Goal: Task Accomplishment & Management: Use online tool/utility

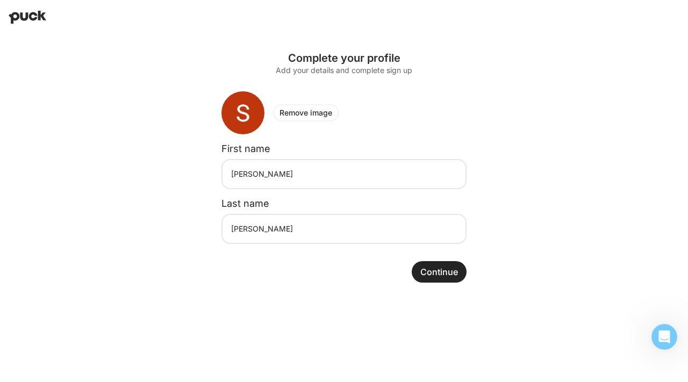
click at [430, 270] on button "Continue" at bounding box center [438, 271] width 55 height 21
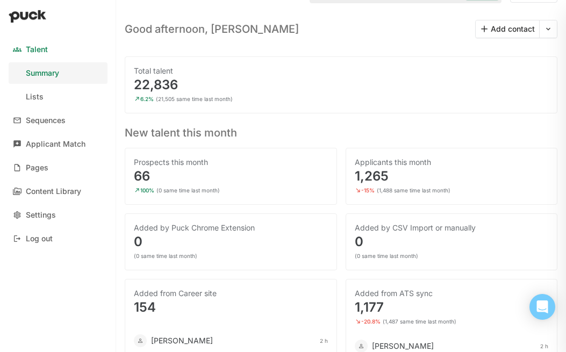
scroll to position [30, 0]
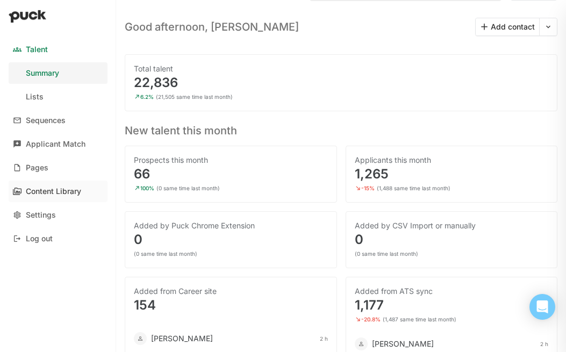
click at [44, 194] on div "Content Library" at bounding box center [53, 191] width 55 height 9
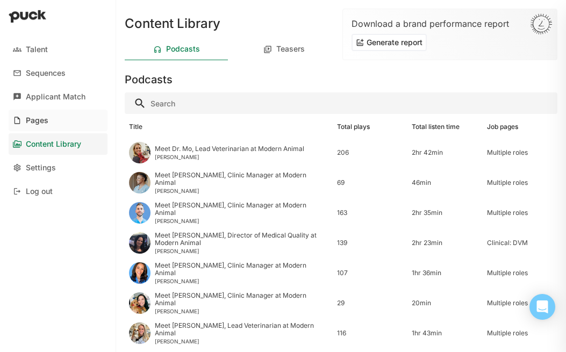
click at [32, 121] on div "Pages" at bounding box center [37, 120] width 23 height 9
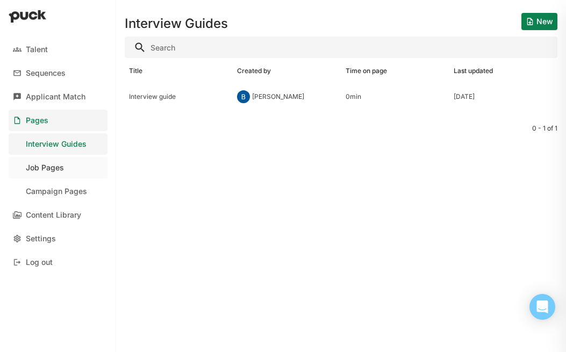
click at [75, 168] on link "Job Pages" at bounding box center [58, 167] width 99 height 21
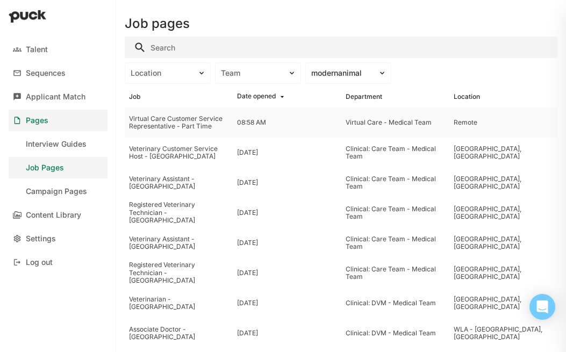
click at [203, 119] on div "Virtual Care Customer Service Representative - Part Time" at bounding box center [178, 123] width 99 height 16
click at [171, 155] on div "Veterinary Customer Service Host - [GEOGRAPHIC_DATA]" at bounding box center [178, 153] width 99 height 16
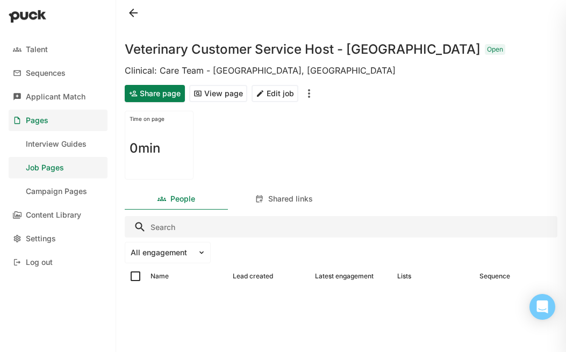
click at [206, 98] on button "View page" at bounding box center [218, 93] width 58 height 17
click at [133, 11] on button at bounding box center [133, 12] width 17 height 17
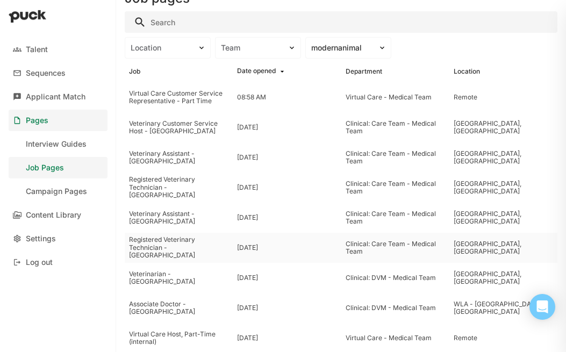
scroll to position [26, 0]
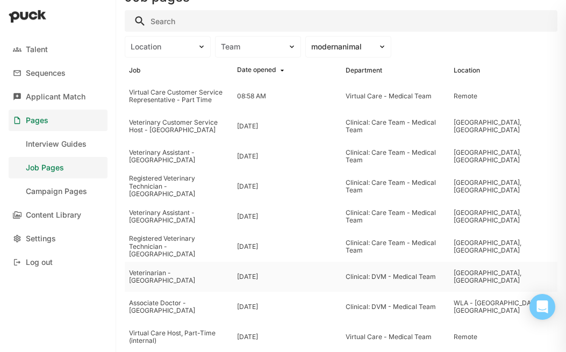
click at [187, 277] on div "Veterinarian - [GEOGRAPHIC_DATA]" at bounding box center [178, 277] width 99 height 16
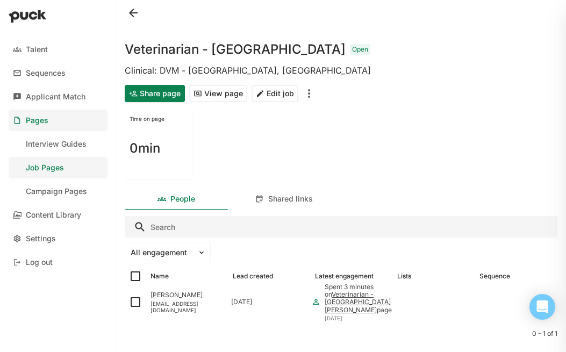
click at [226, 98] on button "View page" at bounding box center [218, 93] width 58 height 17
click at [43, 218] on div "Content Library" at bounding box center [53, 215] width 55 height 9
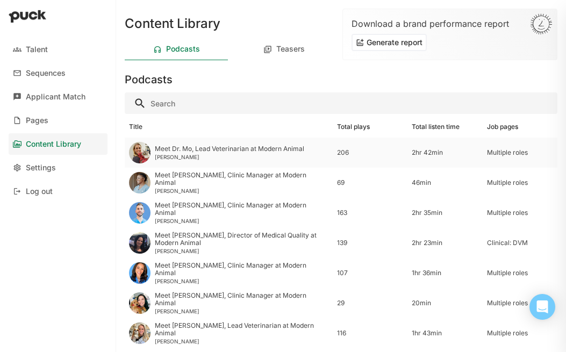
click at [223, 149] on div "Meet Dr. Mo, Lead Veterinarian at Modern Animal" at bounding box center [229, 149] width 149 height 8
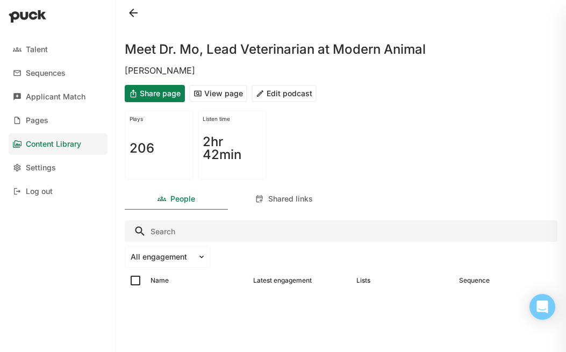
click at [274, 95] on button "Edit podcast" at bounding box center [283, 93] width 65 height 17
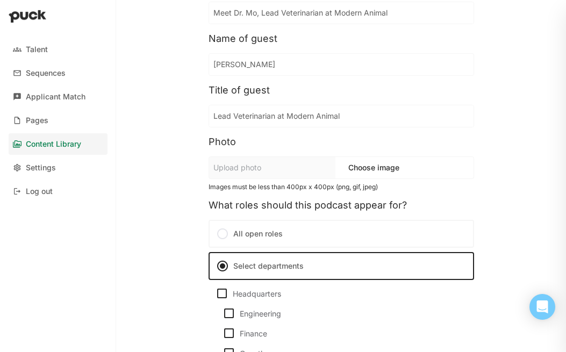
scroll to position [71, 0]
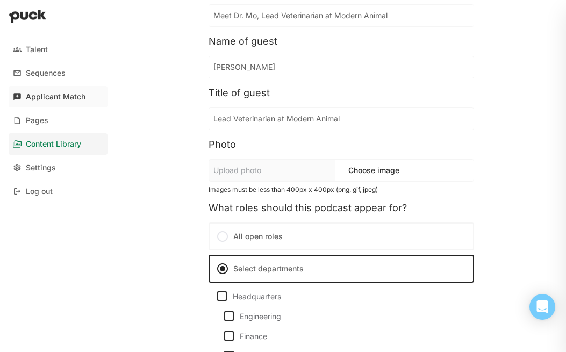
click at [67, 100] on div "Applicant Match" at bounding box center [56, 96] width 60 height 9
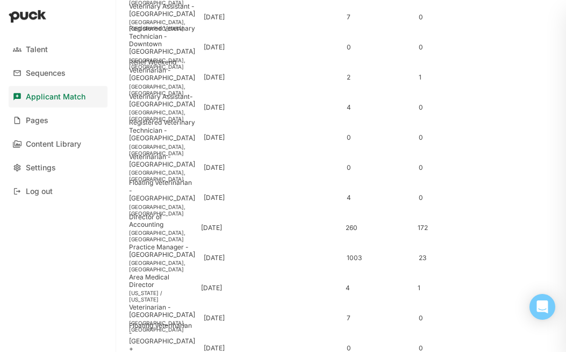
scroll to position [439, 0]
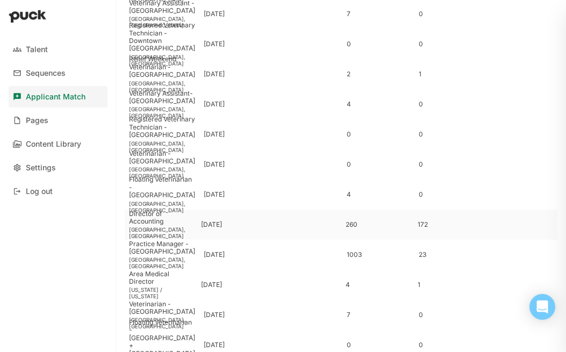
click at [322, 222] on div at bounding box center [305, 224] width 72 height 30
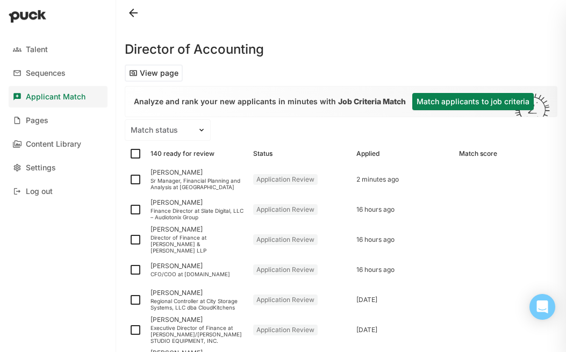
click at [444, 99] on button "Match applicants to job criteria" at bounding box center [472, 101] width 121 height 17
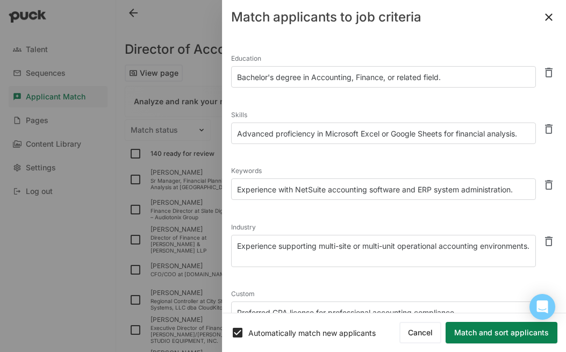
scroll to position [107, 0]
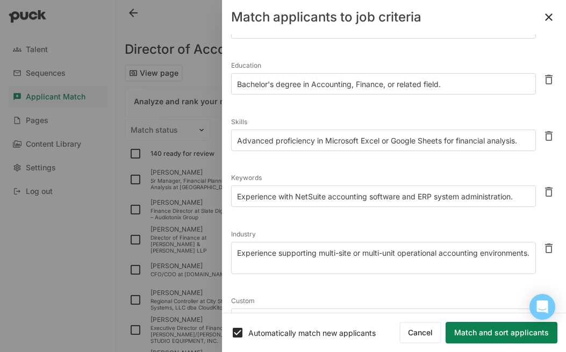
drag, startPoint x: 521, startPoint y: 142, endPoint x: 230, endPoint y: 139, distance: 290.6
click at [230, 139] on div "6 match criteria generated from this job's description Experience 5+ years lead…" at bounding box center [393, 173] width 343 height 278
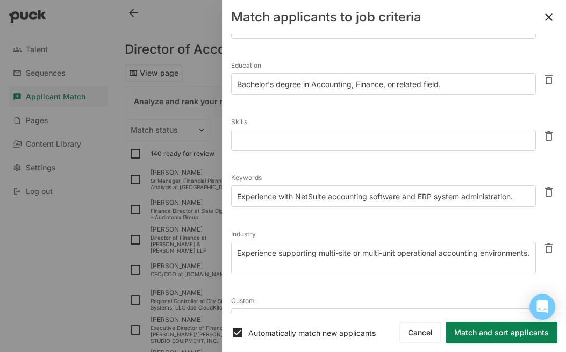
click at [393, 112] on div "Skills" at bounding box center [394, 134] width 326 height 56
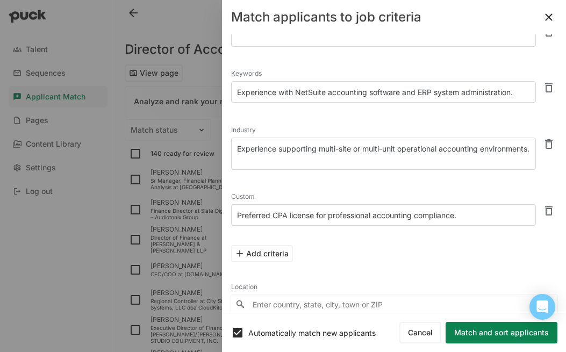
scroll to position [235, 0]
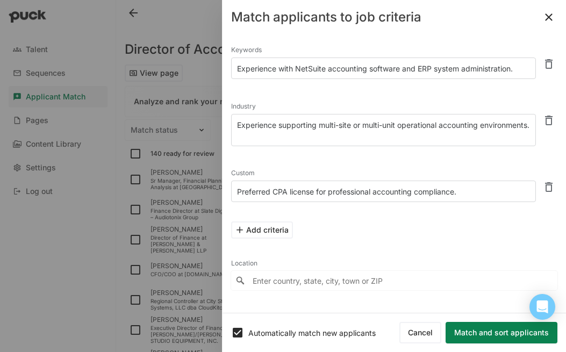
click at [345, 279] on input "Enter country, state, city, town or ZIP" at bounding box center [394, 280] width 326 height 19
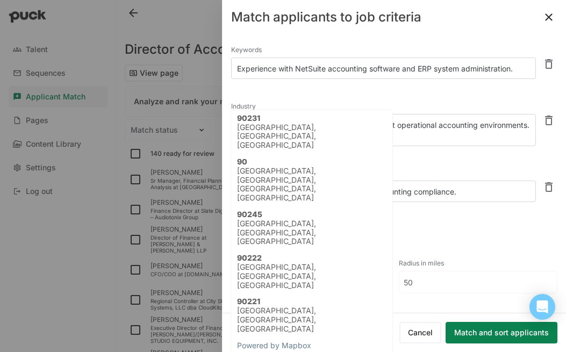
type input "9"
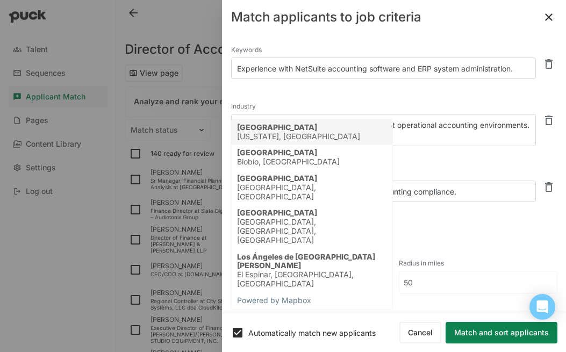
click at [310, 137] on div "[US_STATE], [GEOGRAPHIC_DATA]" at bounding box center [298, 136] width 123 height 9
type input "[GEOGRAPHIC_DATA], [US_STATE], [GEOGRAPHIC_DATA]"
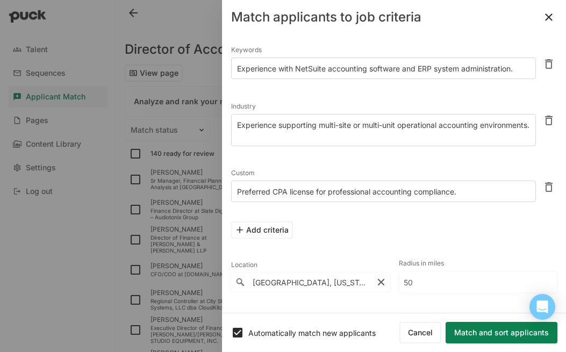
click at [473, 336] on button "Match and sort applicants" at bounding box center [501, 332] width 112 height 21
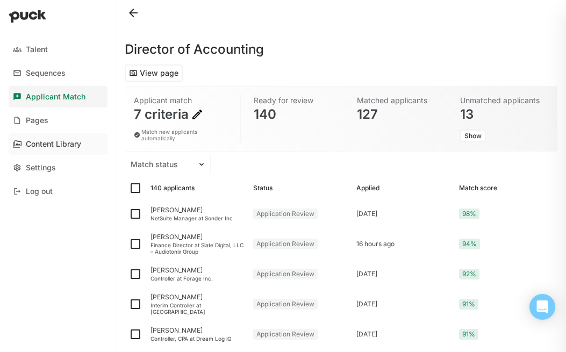
click at [54, 144] on div "Content Library" at bounding box center [53, 144] width 55 height 9
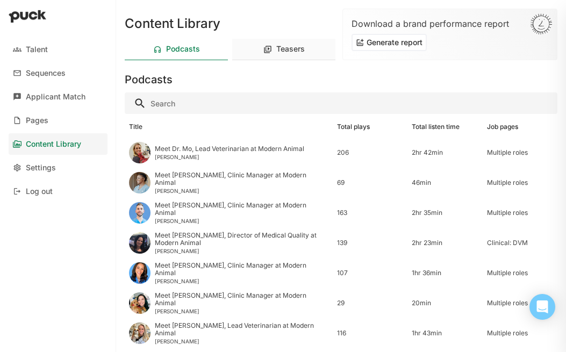
click at [284, 53] on div "Teasers" at bounding box center [290, 49] width 28 height 9
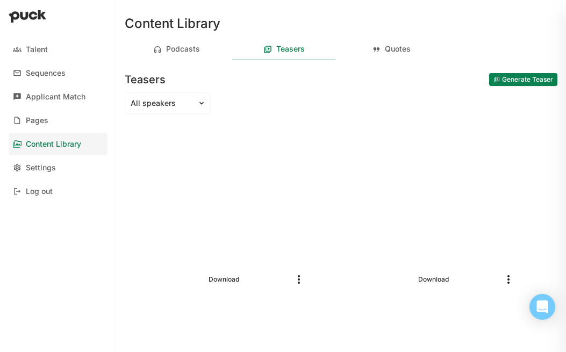
click at [498, 79] on button "Generate Teaser" at bounding box center [523, 79] width 68 height 13
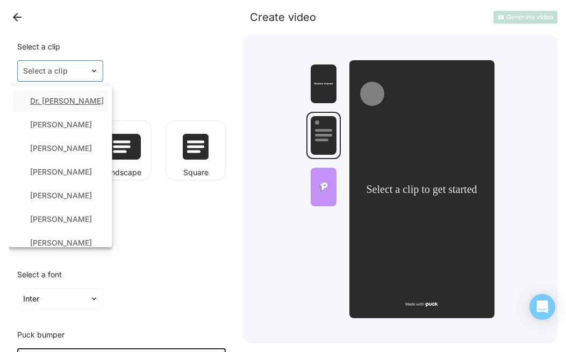
click at [49, 76] on div at bounding box center [53, 71] width 61 height 11
click at [54, 125] on div "[PERSON_NAME]" at bounding box center [61, 124] width 62 height 9
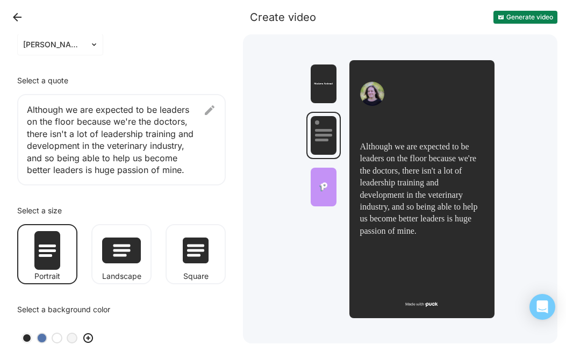
scroll to position [27, 0]
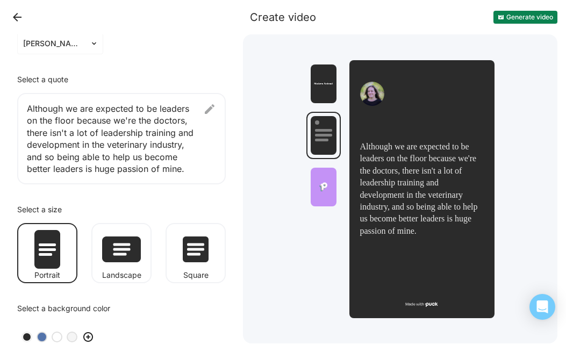
click at [166, 164] on div "Although we are expected to be leaders on the floor because we're the doctors, …" at bounding box center [121, 138] width 208 height 91
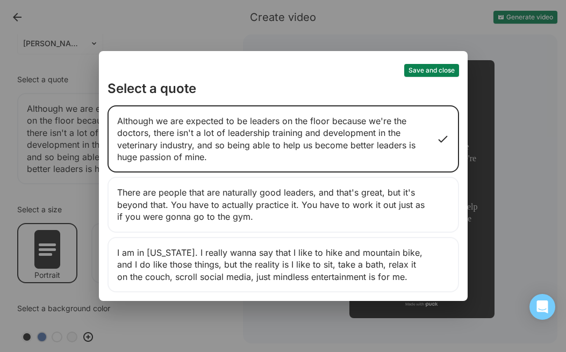
click at [236, 206] on div "There are people that are naturally good leaders, and that's great, but it's be…" at bounding box center [282, 204] width 351 height 55
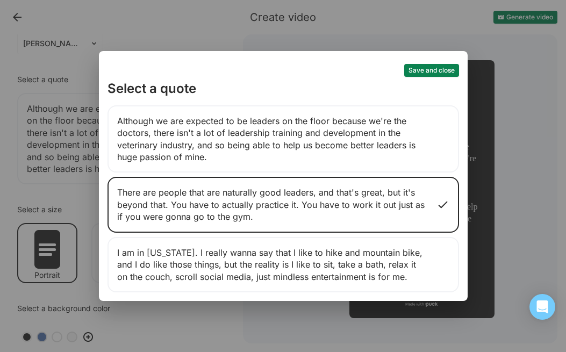
click at [424, 72] on button "Save and close" at bounding box center [431, 70] width 55 height 13
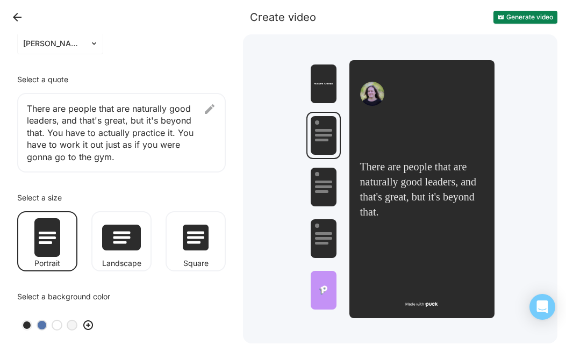
scroll to position [39, 0]
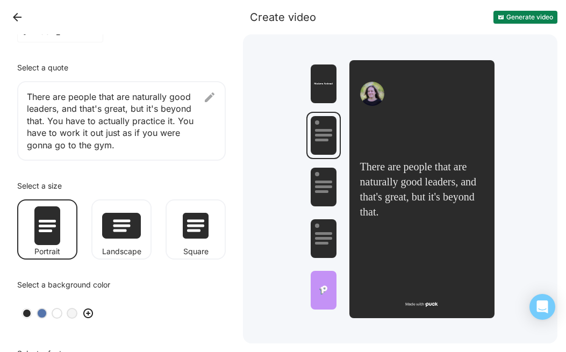
click at [189, 222] on img at bounding box center [196, 226] width 26 height 26
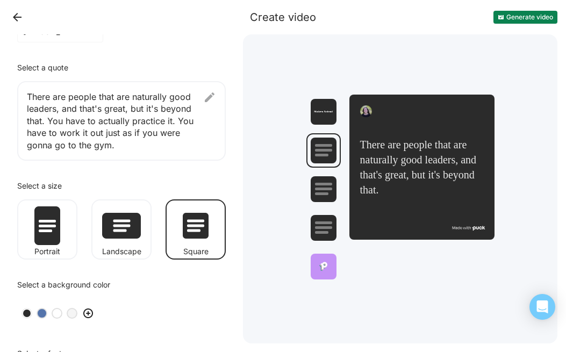
click at [45, 314] on div at bounding box center [42, 313] width 8 height 8
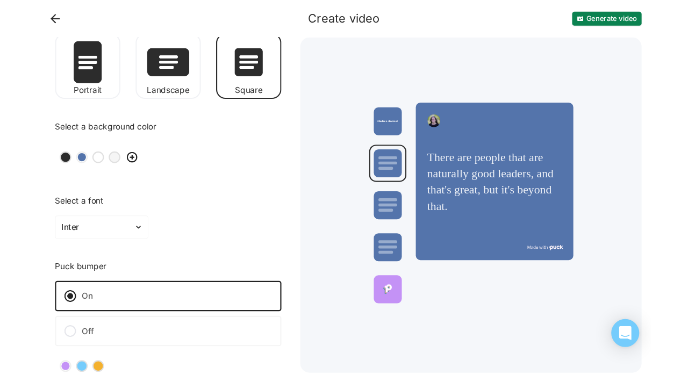
scroll to position [215, 0]
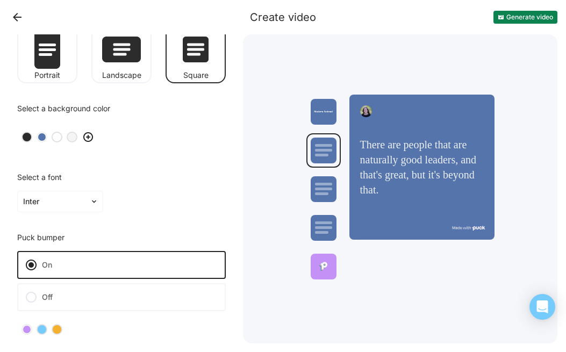
click at [38, 300] on label "Off" at bounding box center [121, 297] width 208 height 28
click at [0, 0] on input "Off" at bounding box center [0, 0] width 0 height 0
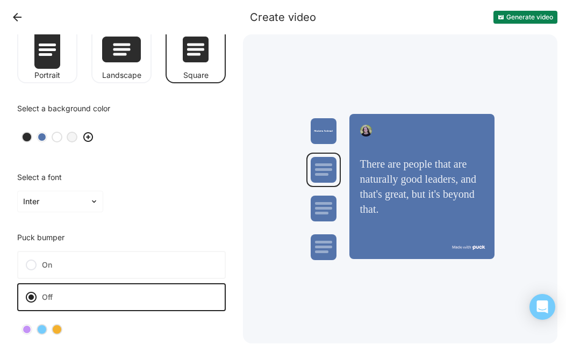
click at [516, 16] on button "Generate video" at bounding box center [525, 17] width 64 height 13
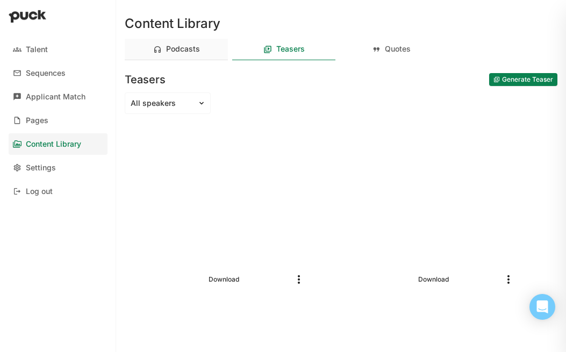
click at [181, 56] on div "Podcasts" at bounding box center [176, 49] width 103 height 21
